Goal: Find specific page/section: Locate a particular part of the current website

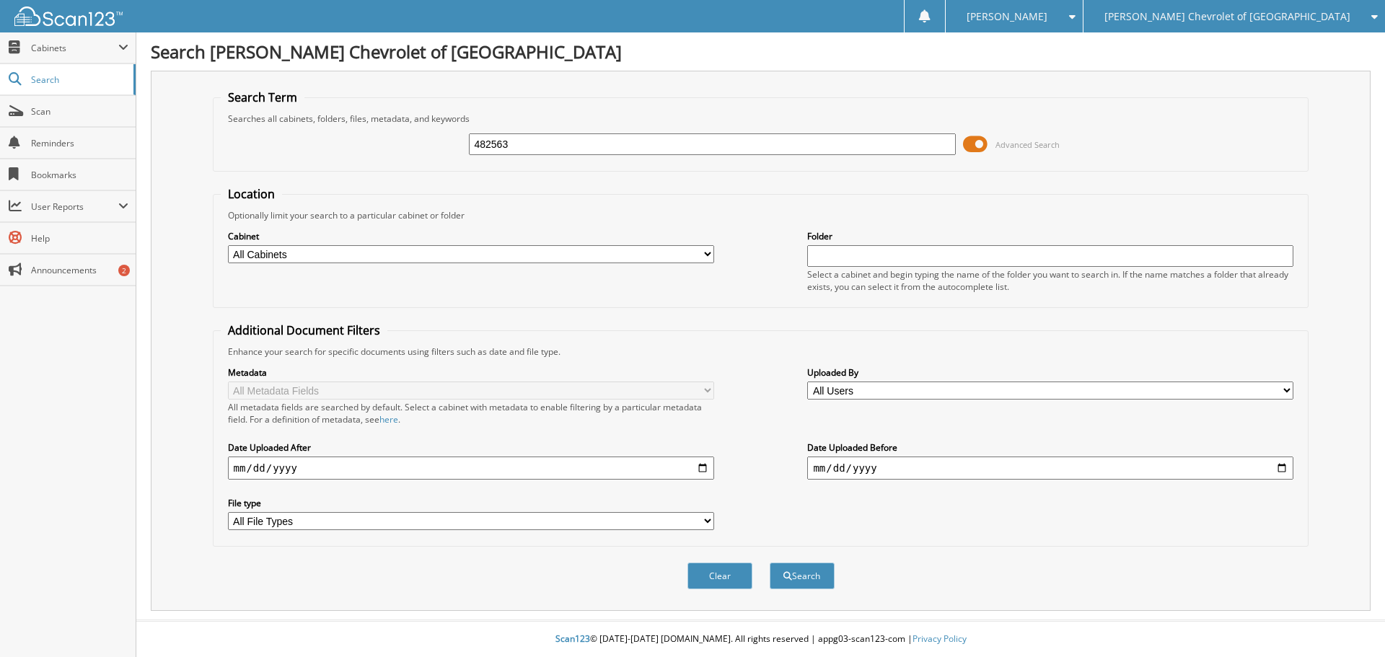
type input "482563"
click at [770, 563] on button "Search" at bounding box center [802, 576] width 65 height 27
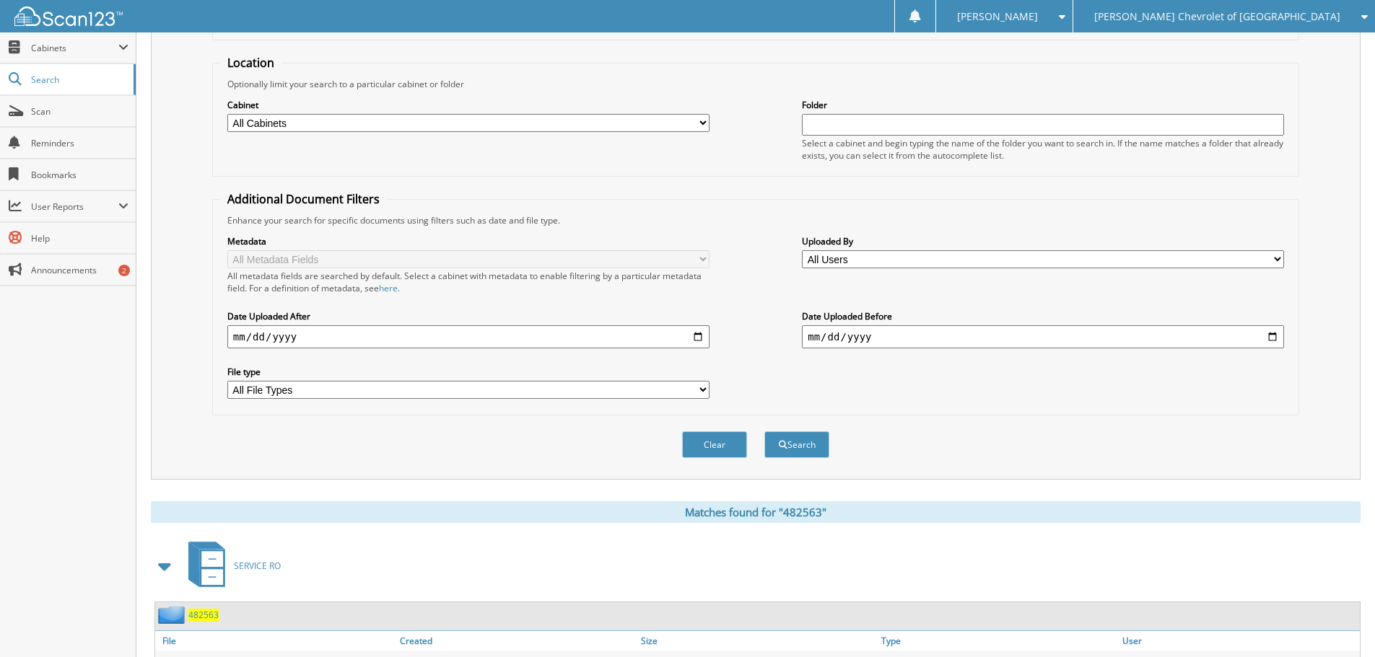
scroll to position [237, 0]
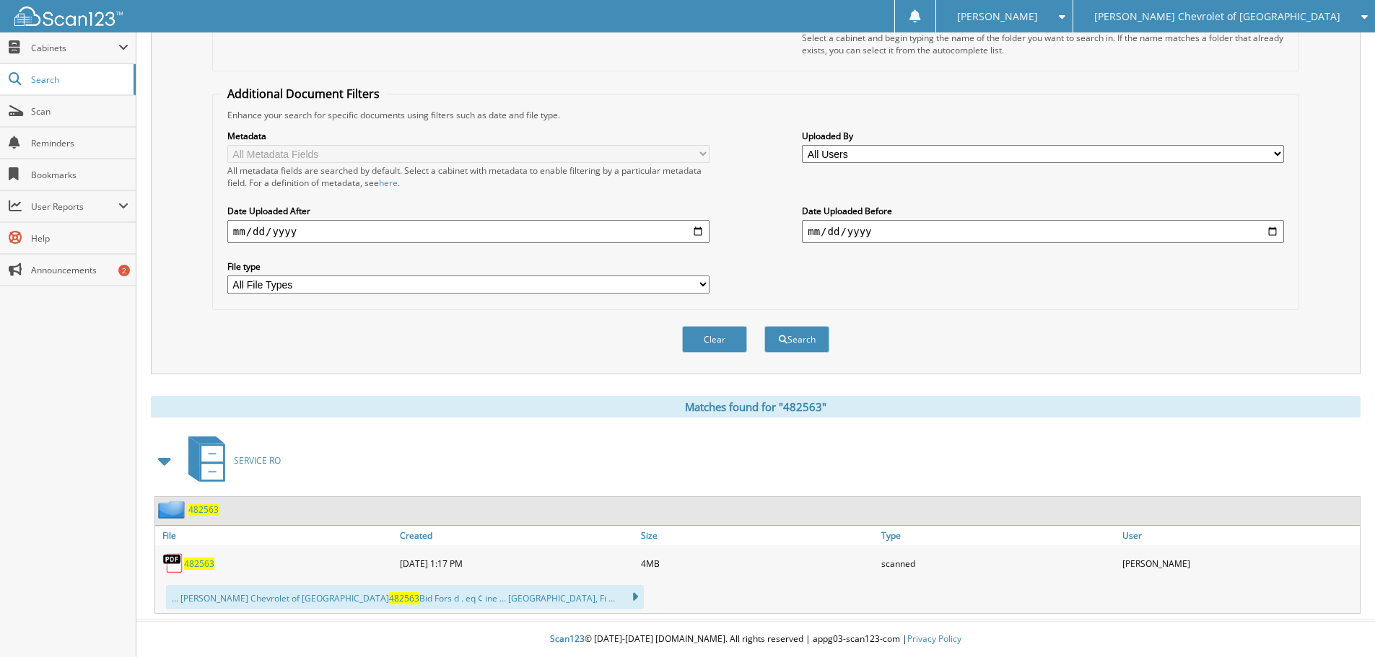
click at [204, 565] on span "482563" at bounding box center [199, 564] width 30 height 12
drag, startPoint x: 601, startPoint y: 41, endPoint x: 514, endPoint y: 66, distance: 90.9
click at [514, 66] on fieldset "Location Optionally limit your search to a particular cabinet or folder Cabinet…" at bounding box center [755, 10] width 1087 height 122
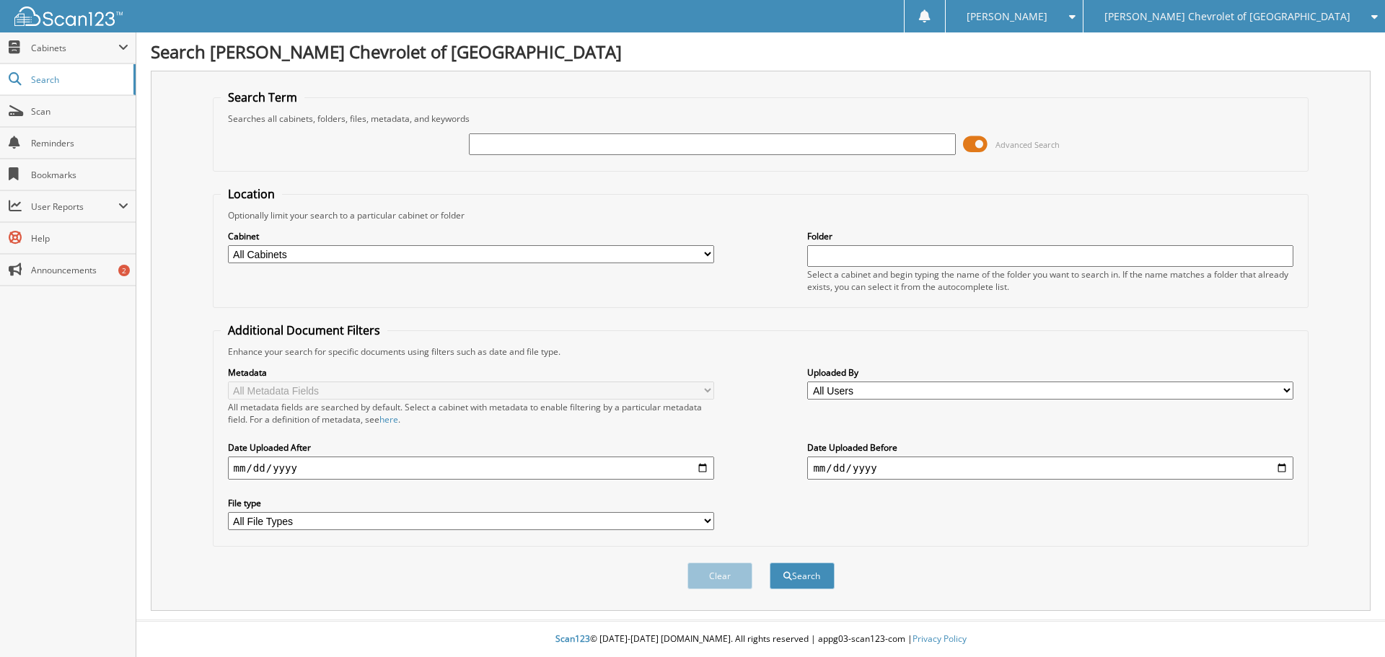
click at [631, 145] on input "text" at bounding box center [712, 144] width 486 height 22
type input "476512"
click at [770, 563] on button "Search" at bounding box center [802, 576] width 65 height 27
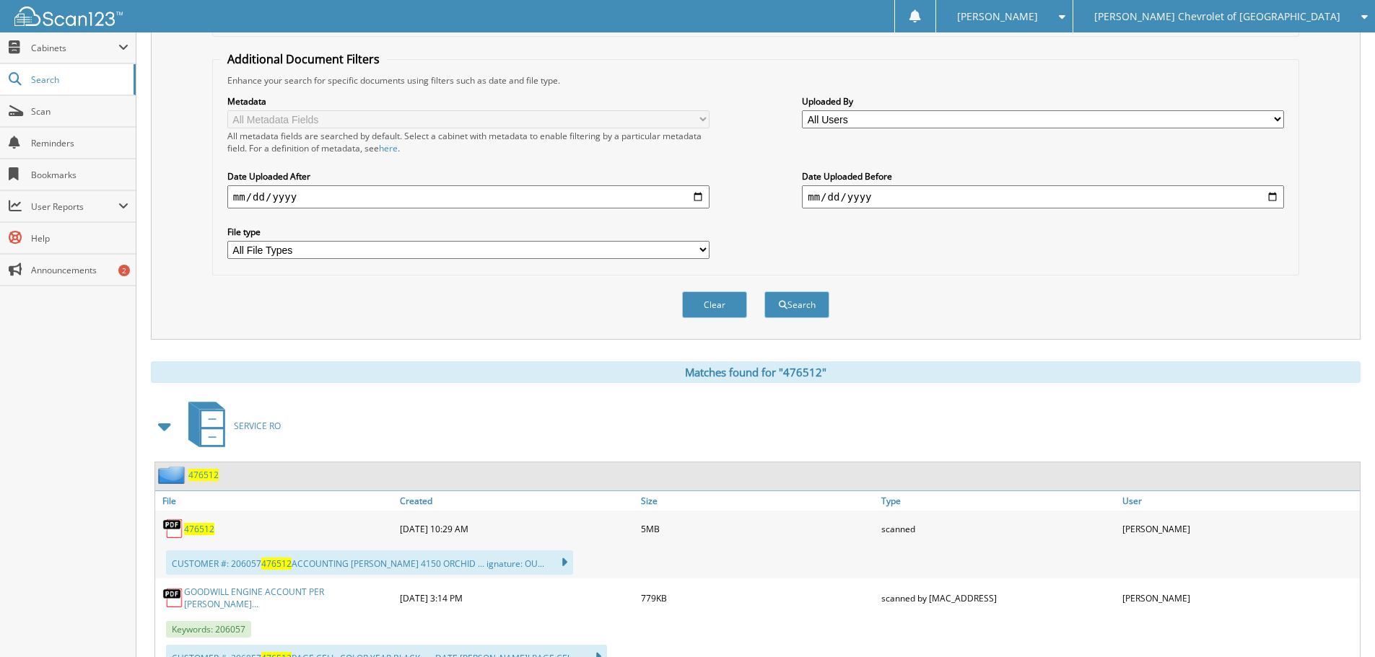
scroll to position [329, 0]
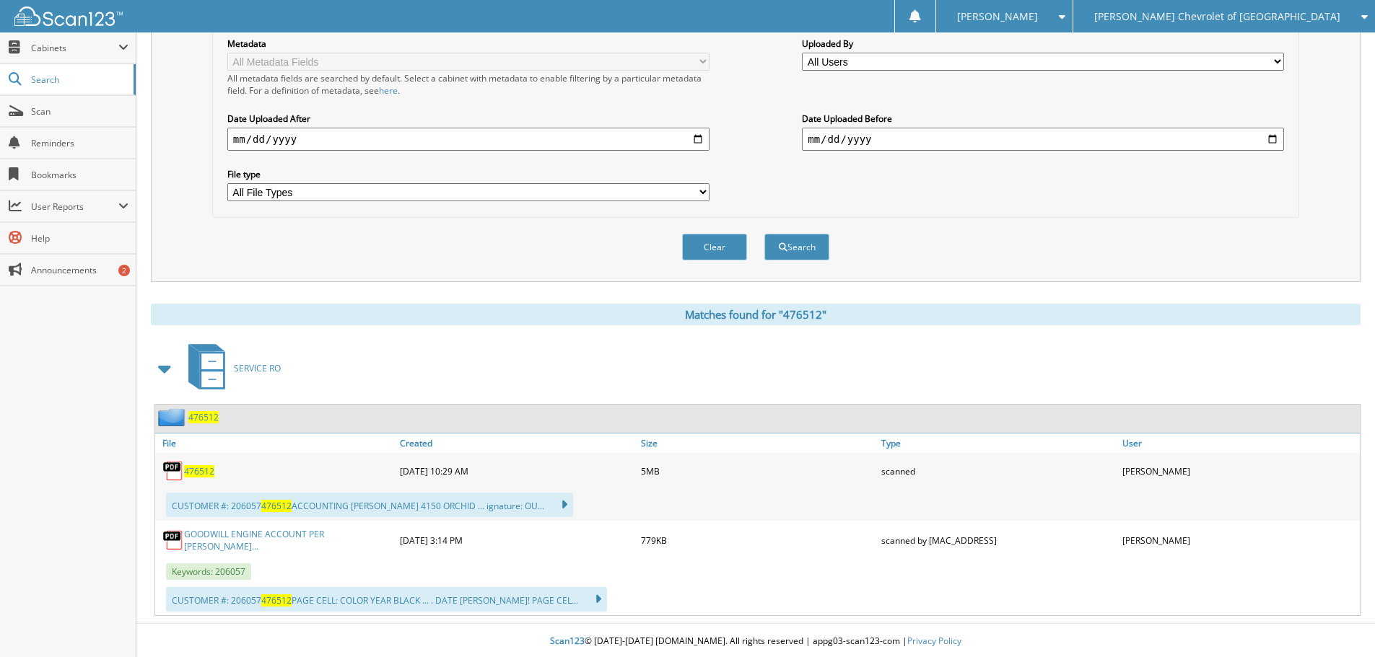
click at [203, 478] on div "476512" at bounding box center [275, 471] width 241 height 29
click at [203, 474] on span "476512" at bounding box center [199, 471] width 30 height 12
